Goal: Task Accomplishment & Management: Use online tool/utility

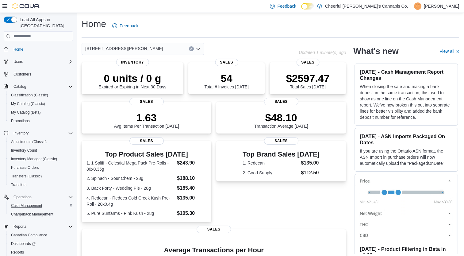
click at [17, 203] on span "Cash Management" at bounding box center [26, 205] width 31 height 5
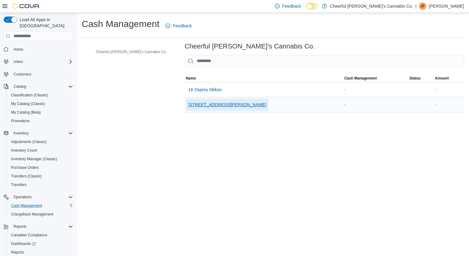
click at [188, 105] on span "[STREET_ADDRESS][PERSON_NAME]" at bounding box center [227, 105] width 78 height 6
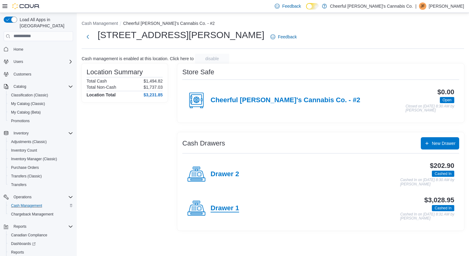
click at [232, 208] on h4 "Drawer 1" at bounding box center [225, 208] width 29 height 8
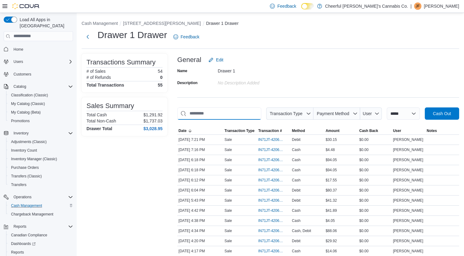
click at [255, 115] on input "This is a search bar. As you type, the results lower in the page will automatic…" at bounding box center [219, 113] width 84 height 12
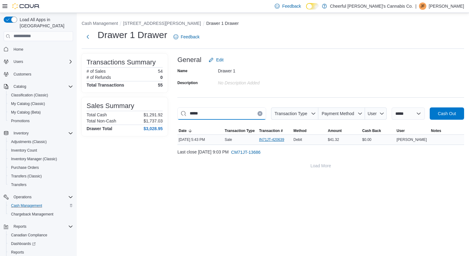
type input "*****"
click at [277, 138] on span "IN71JT-420639" at bounding box center [271, 139] width 25 height 5
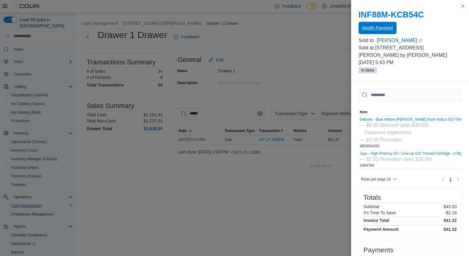
click at [386, 26] on span "Modify Payment" at bounding box center [377, 28] width 31 height 6
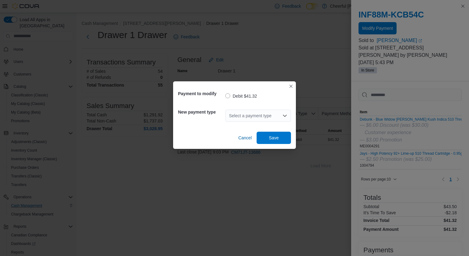
click at [251, 119] on div "Select a payment type" at bounding box center [258, 116] width 66 height 12
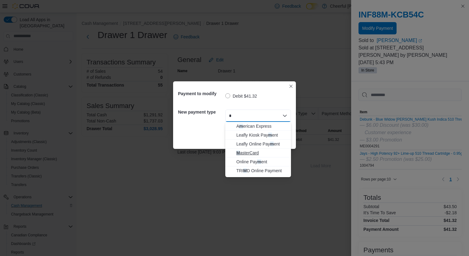
type input "*"
click at [254, 157] on button "M asterCard" at bounding box center [258, 153] width 66 height 9
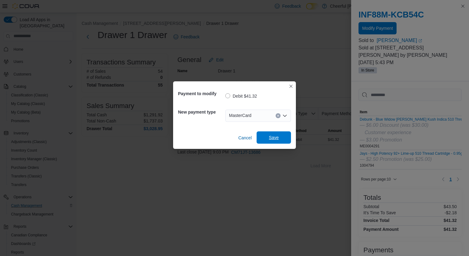
click at [282, 136] on span "Save" at bounding box center [273, 137] width 27 height 12
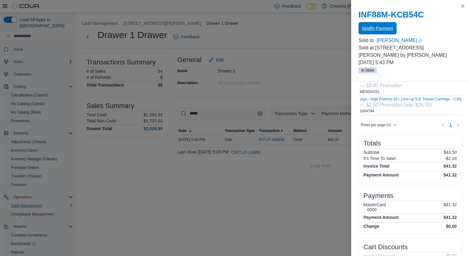
scroll to position [61, 0]
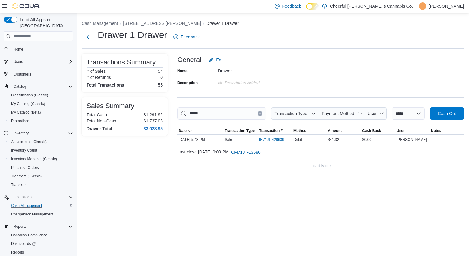
drag, startPoint x: 334, startPoint y: 41, endPoint x: 339, endPoint y: 28, distance: 14.3
